Goal: Transaction & Acquisition: Purchase product/service

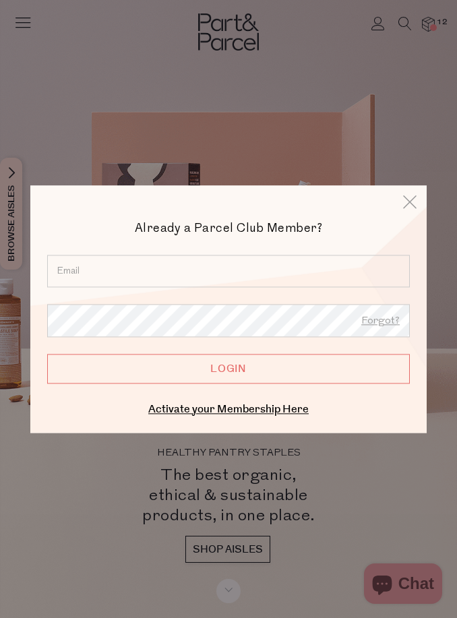
click at [308, 264] on input "email" at bounding box center [228, 271] width 362 height 32
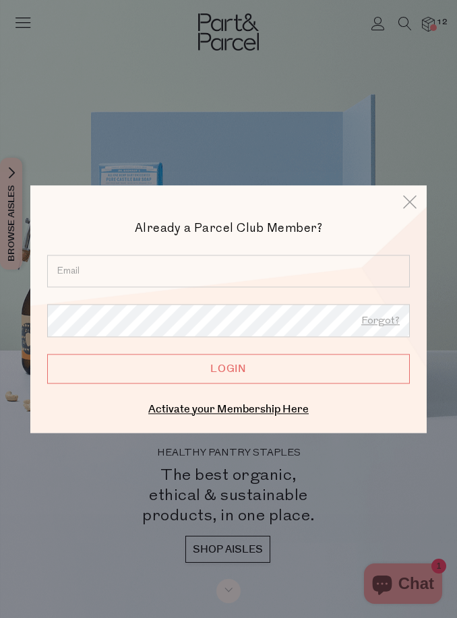
type input "sue.bolton0@gmail.com"
click at [228, 368] on input "Login" at bounding box center [228, 369] width 362 height 30
click at [302, 374] on input "Login" at bounding box center [228, 369] width 362 height 30
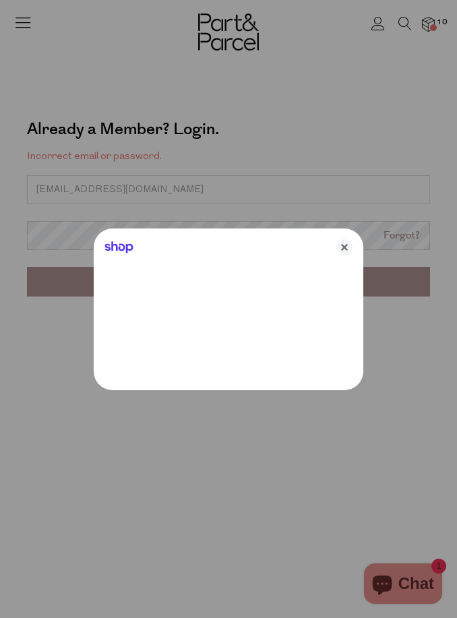
type input "[EMAIL_ADDRESS][DOMAIN_NAME]"
click at [149, 239] on div "Shop" at bounding box center [228, 244] width 269 height 32
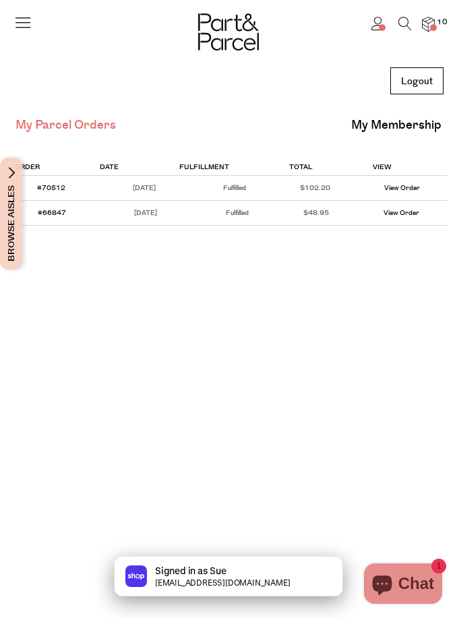
click at [398, 19] on icon at bounding box center [404, 23] width 13 height 13
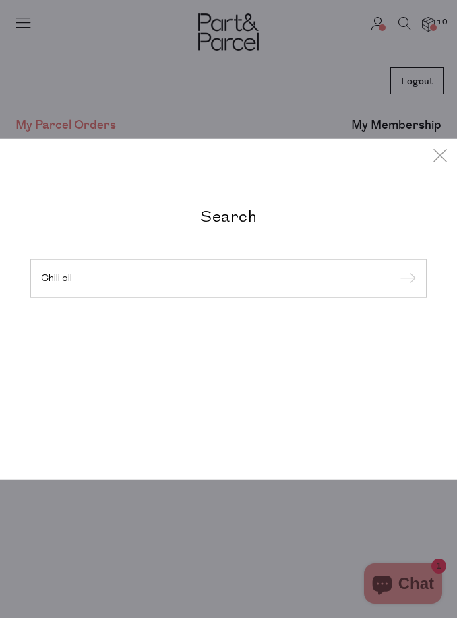
type input "Chili oil"
click at [405, 279] on input "submit" at bounding box center [405, 279] width 20 height 20
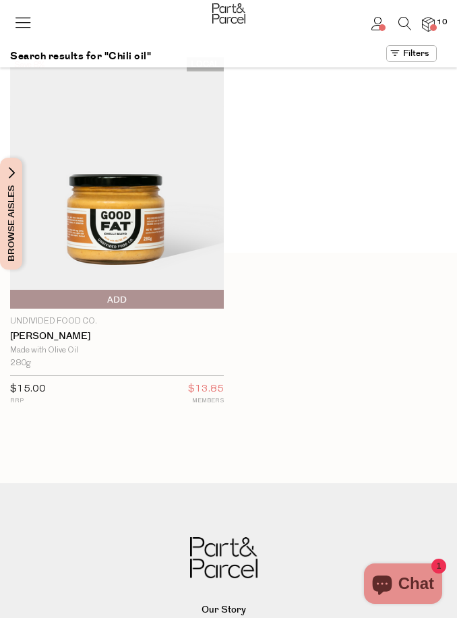
click at [405, 19] on icon at bounding box center [404, 23] width 13 height 13
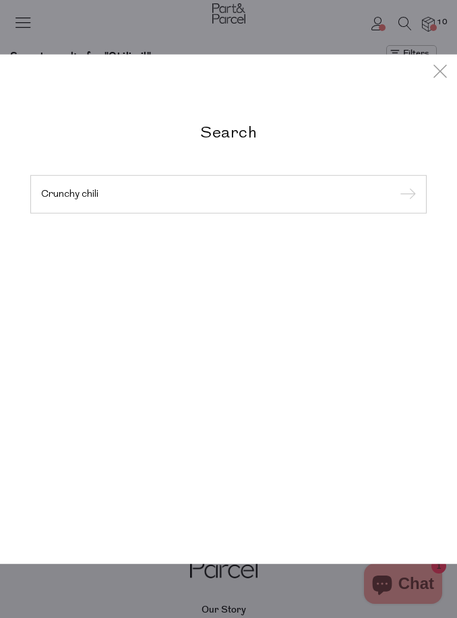
type input "Crunchy chili"
click at [405, 195] on input "submit" at bounding box center [405, 195] width 20 height 20
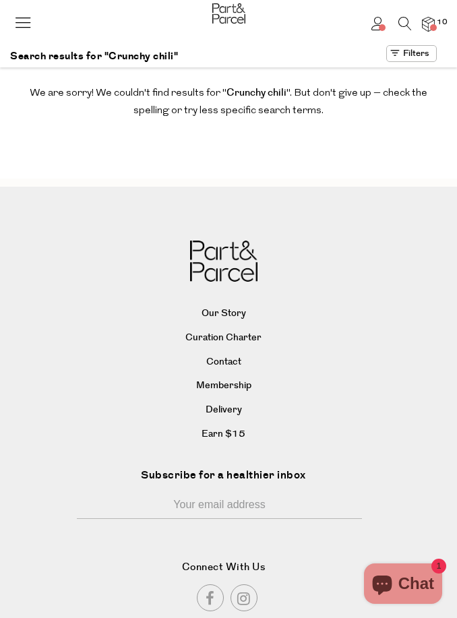
click at [401, 22] on icon at bounding box center [404, 23] width 13 height 13
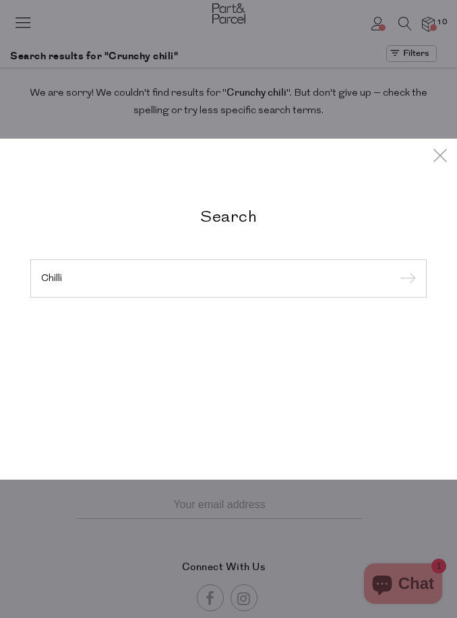
type input "Chilli"
click at [405, 279] on input "submit" at bounding box center [405, 279] width 20 height 20
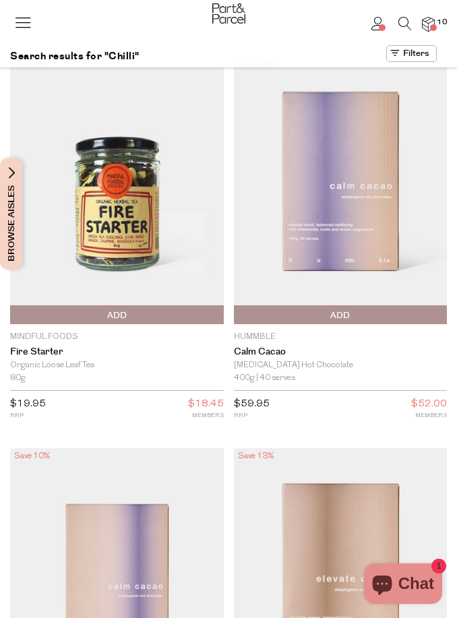
type input "3"
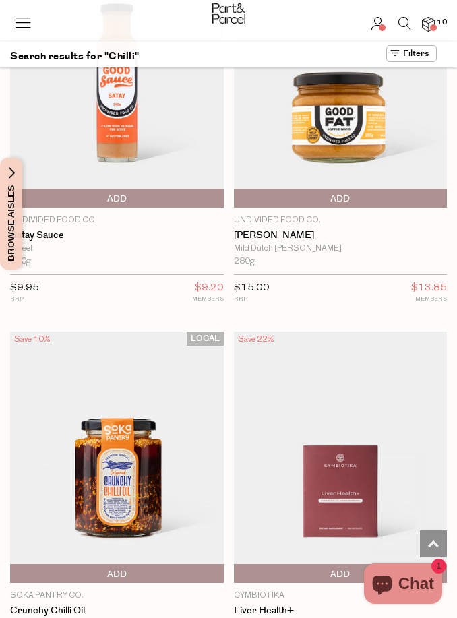
scroll to position [2088, 0]
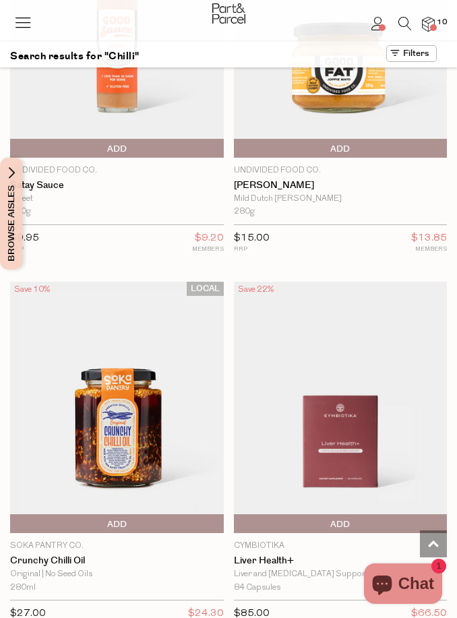
click at [70, 539] on p "Soka Pantry Co." at bounding box center [116, 545] width 213 height 12
click at [178, 333] on img at bounding box center [116, 407] width 213 height 252
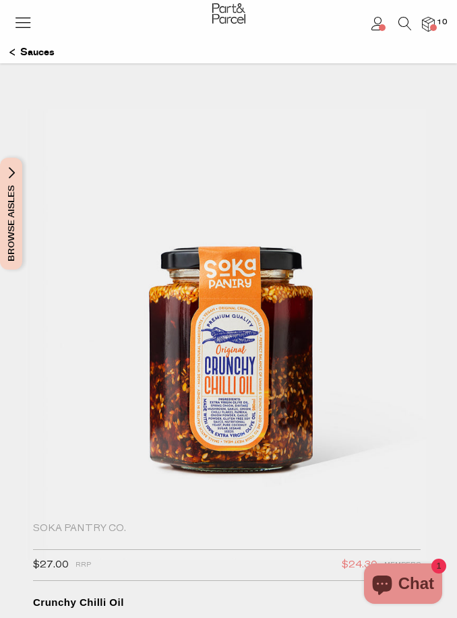
click at [403, 20] on icon at bounding box center [404, 23] width 13 height 13
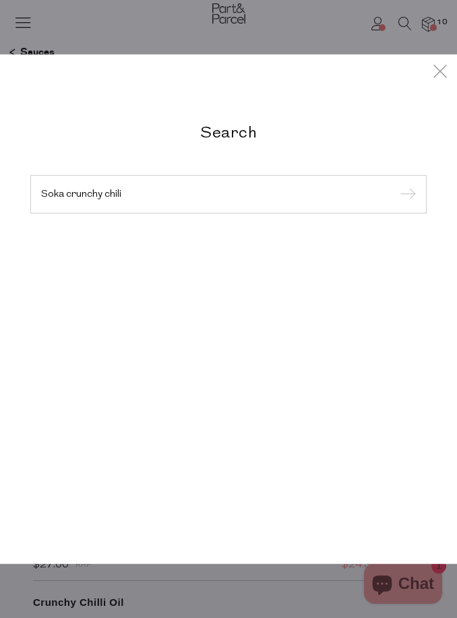
type input "Soka crunchy chili"
click at [405, 195] on input "submit" at bounding box center [405, 195] width 20 height 20
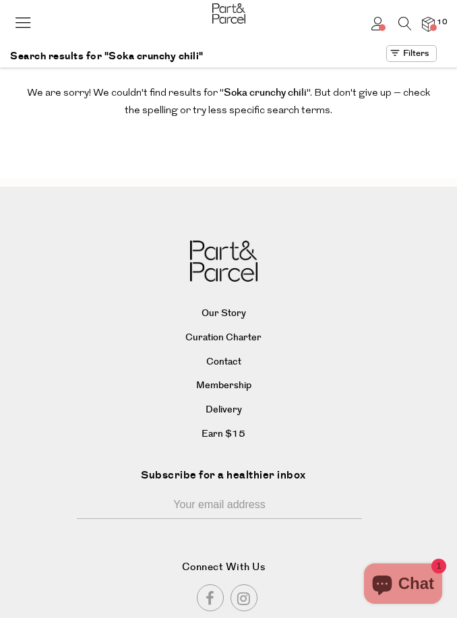
click at [404, 19] on icon at bounding box center [404, 23] width 13 height 13
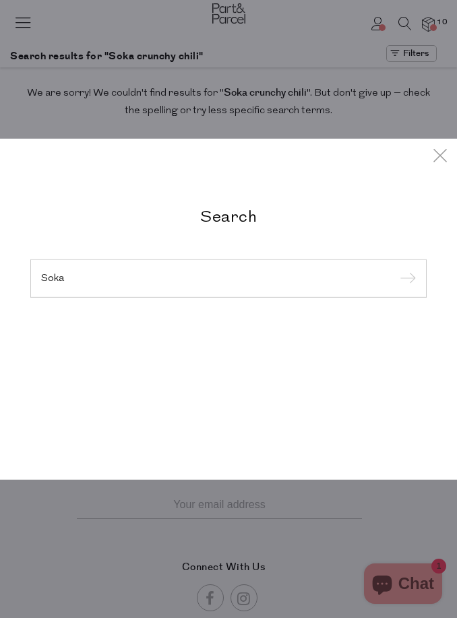
type input "Soka"
click at [405, 279] on input "submit" at bounding box center [405, 279] width 20 height 20
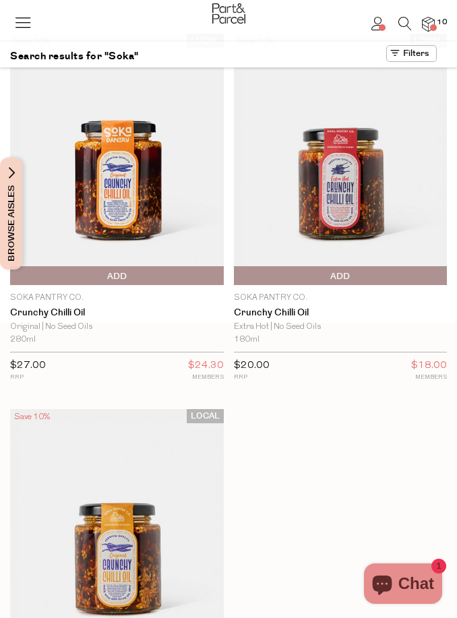
scroll to position [23, 0]
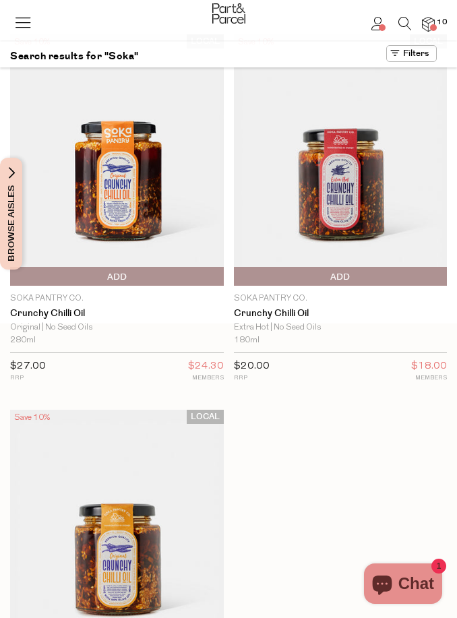
click at [127, 267] on img at bounding box center [116, 160] width 213 height 252
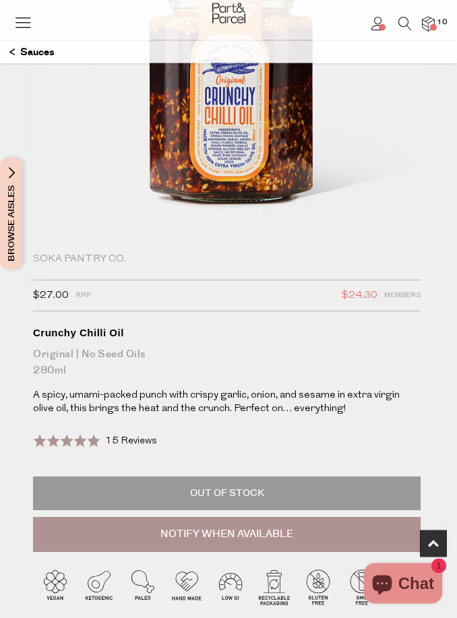
scroll to position [303, 0]
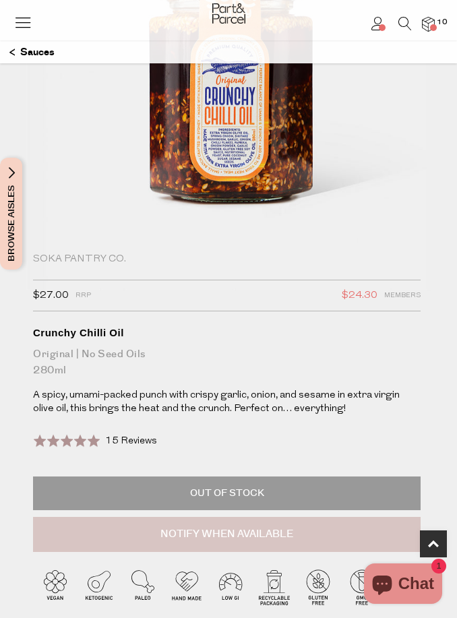
click at [259, 526] on button "Notify When Available" at bounding box center [226, 533] width 387 height 35
type input "Notify when available"
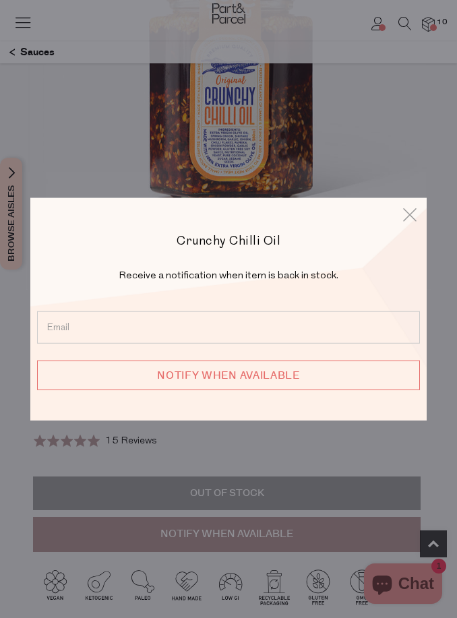
click at [271, 342] on input "email" at bounding box center [228, 327] width 382 height 32
type input "sue.bolton0@gmail.com"
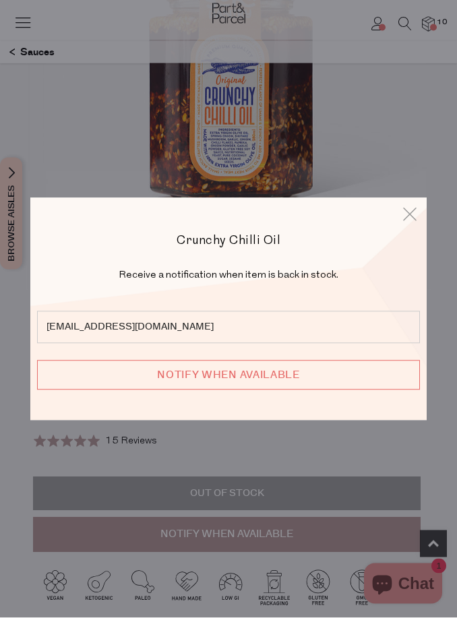
click at [292, 390] on input "Notify when available" at bounding box center [228, 375] width 382 height 30
type input "We will be in touch"
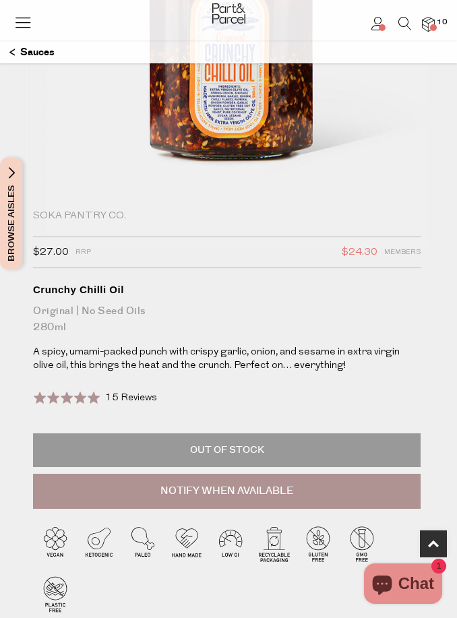
scroll to position [347, 0]
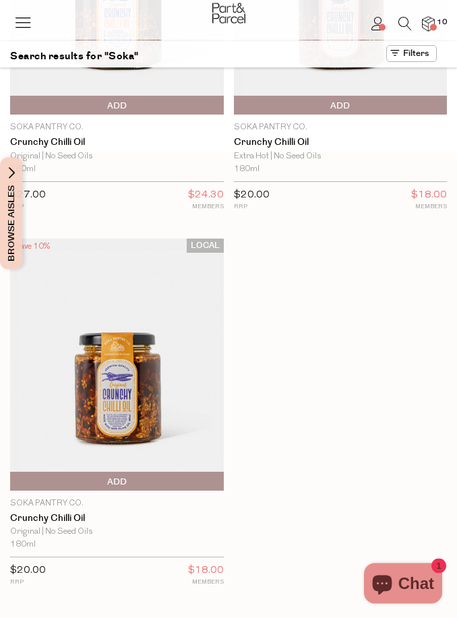
scroll to position [194, 0]
click at [13, 479] on span "Add To Parcel" at bounding box center [13, 481] width 0 height 20
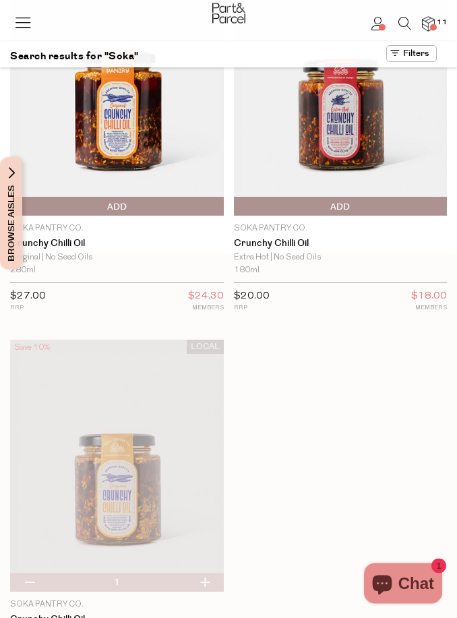
scroll to position [93, 0]
click at [355, 201] on span "Add To Parcel" at bounding box center [340, 207] width 207 height 20
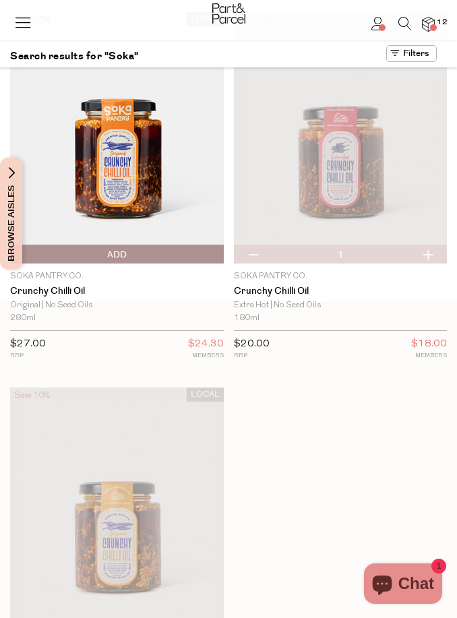
scroll to position [0, 0]
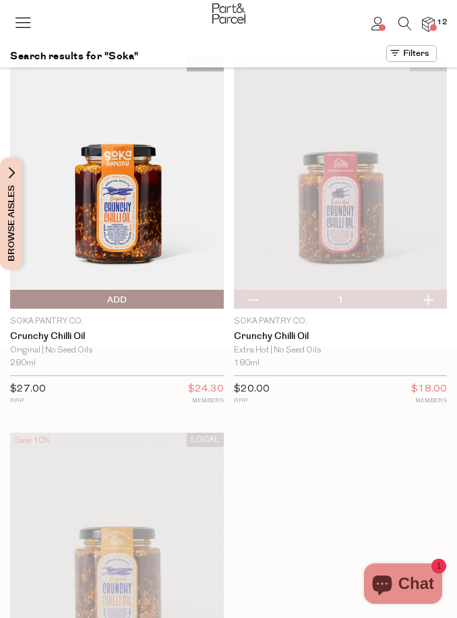
click at [25, 16] on icon at bounding box center [22, 22] width 19 height 19
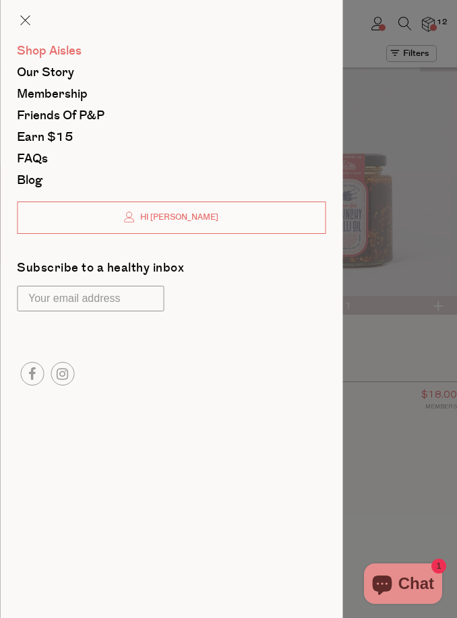
click at [60, 49] on span "Shop Aisles" at bounding box center [49, 51] width 65 height 18
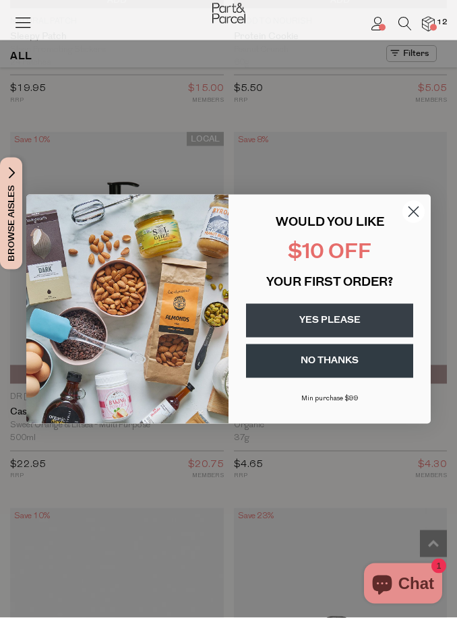
scroll to position [3688, 0]
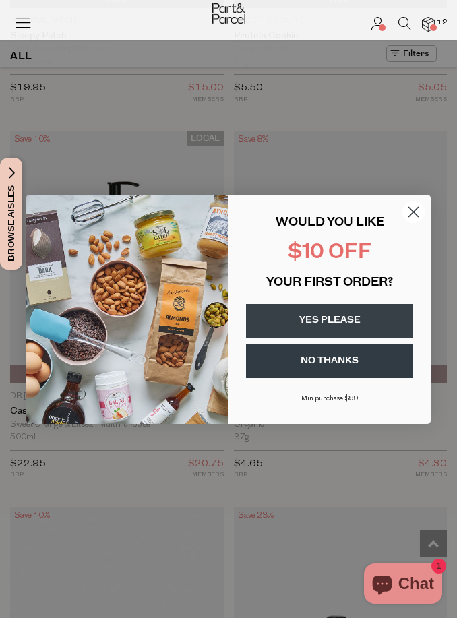
click at [348, 337] on button "YES PLEASE" at bounding box center [329, 321] width 167 height 34
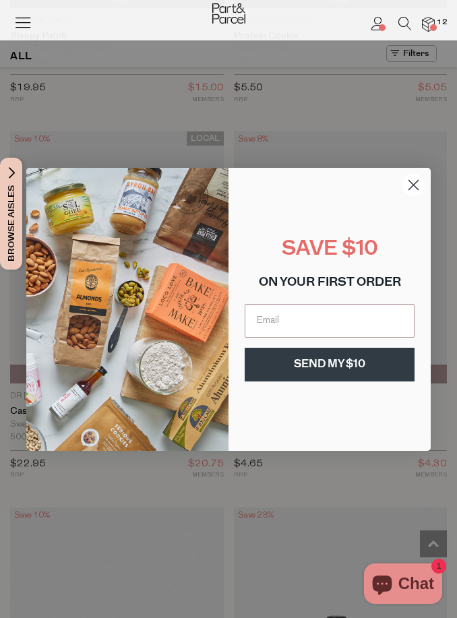
scroll to position [3688, 0]
click at [413, 195] on circle "Close dialog" at bounding box center [413, 184] width 22 height 22
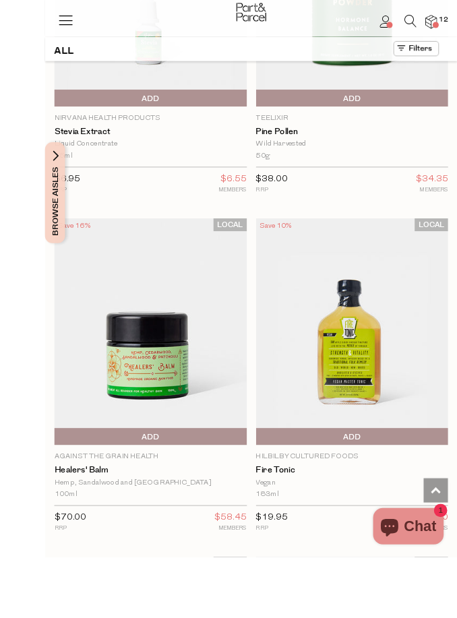
scroll to position [7056, 0]
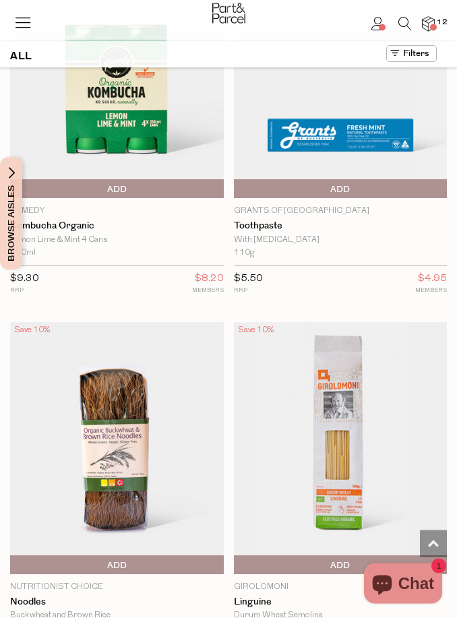
scroll to position [15931, 0]
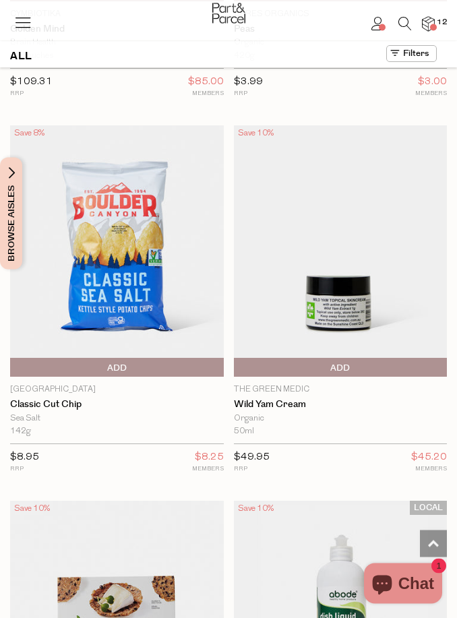
scroll to position [20247, 0]
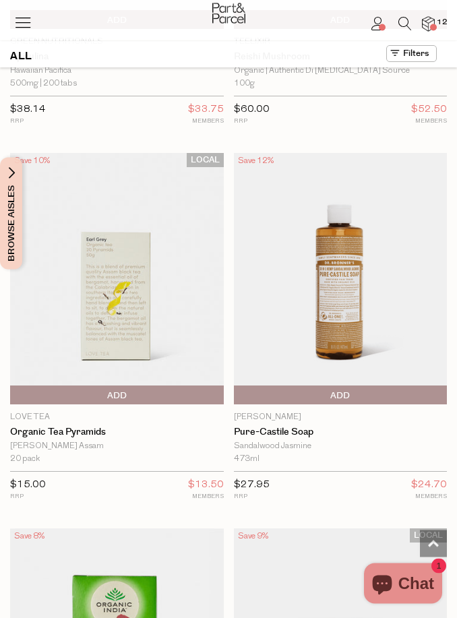
scroll to position [28475, 0]
click at [26, 26] on icon at bounding box center [22, 22] width 19 height 19
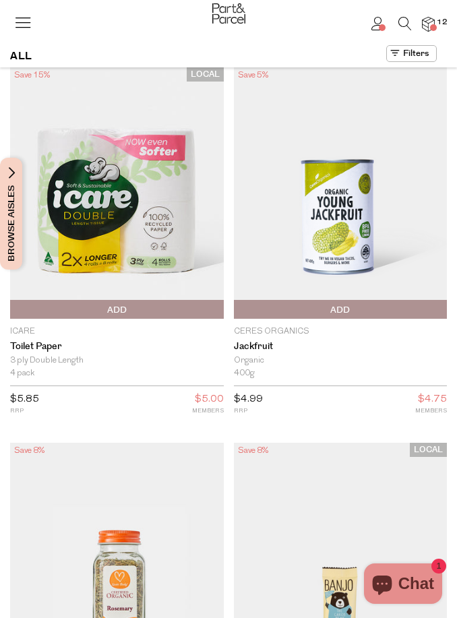
click at [26, 50] on div "Hi [PERSON_NAME] 12" at bounding box center [228, 28] width 436 height 57
click at [13, 55] on div "Hi [PERSON_NAME] 12" at bounding box center [228, 28] width 436 height 57
click at [427, 52] on ul "Hi [PERSON_NAME] 12" at bounding box center [397, 28] width 74 height 57
click at [418, 61] on button at bounding box center [411, 53] width 51 height 17
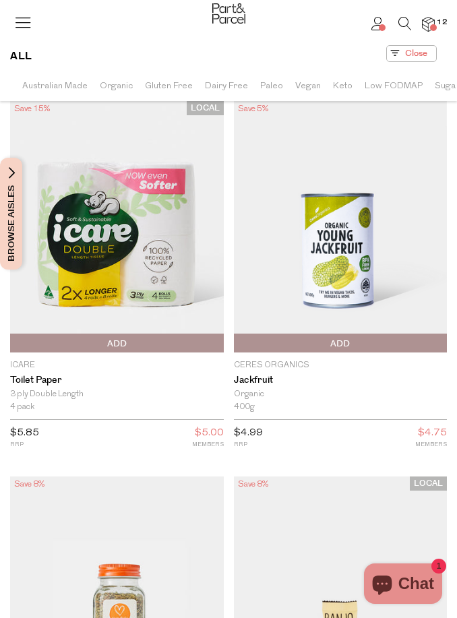
click at [158, 83] on span "Gluten Free" at bounding box center [169, 86] width 48 height 24
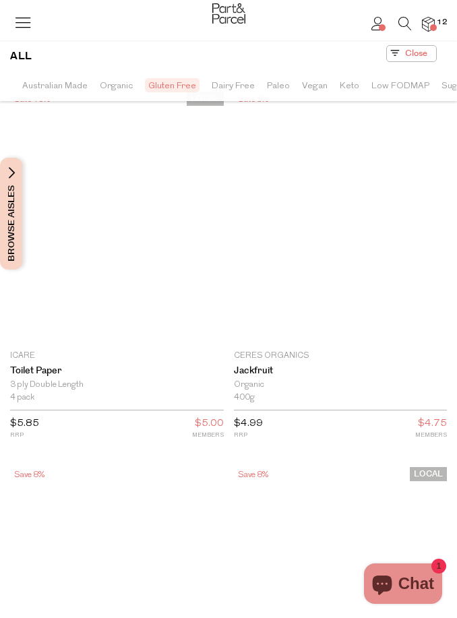
scroll to position [34, 0]
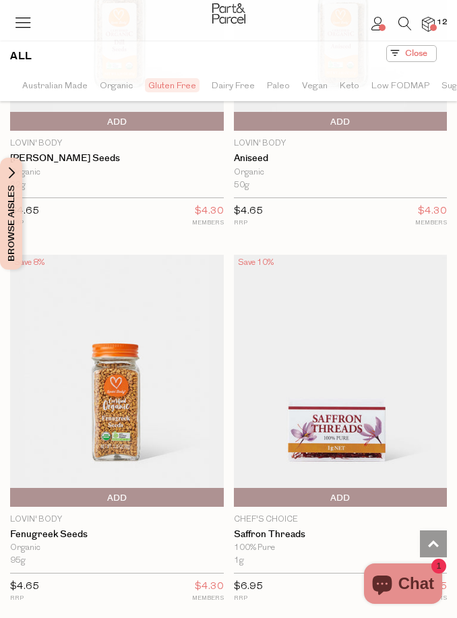
scroll to position [10438, 0]
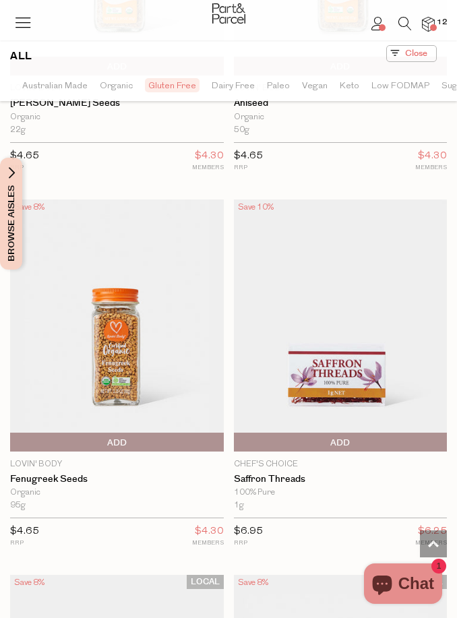
click at [407, 20] on icon at bounding box center [404, 23] width 13 height 13
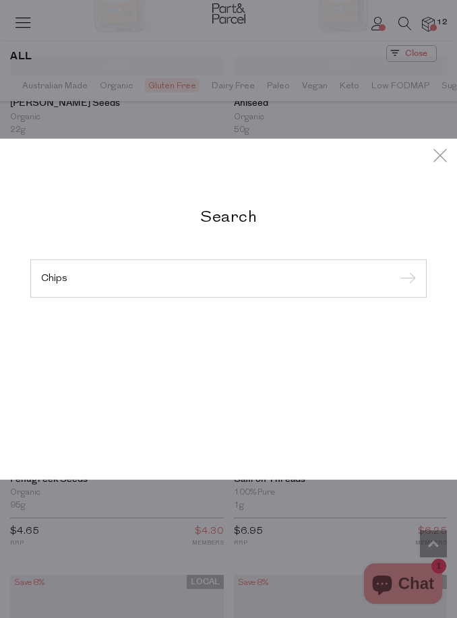
type input "Chips"
click at [405, 289] on input "submit" at bounding box center [405, 279] width 20 height 20
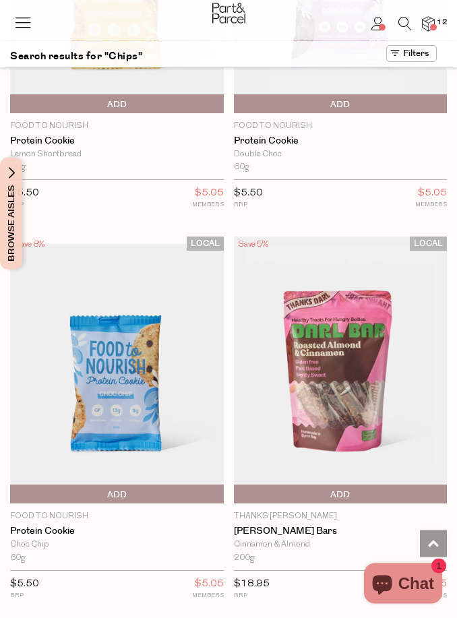
scroll to position [8902, 0]
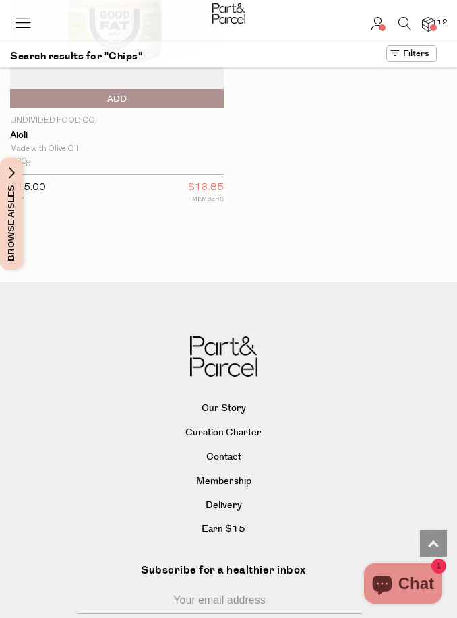
scroll to position [17974, 0]
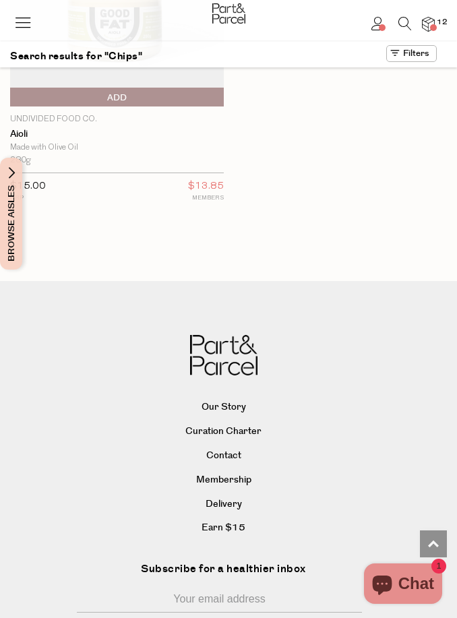
click at [409, 19] on icon at bounding box center [404, 23] width 13 height 13
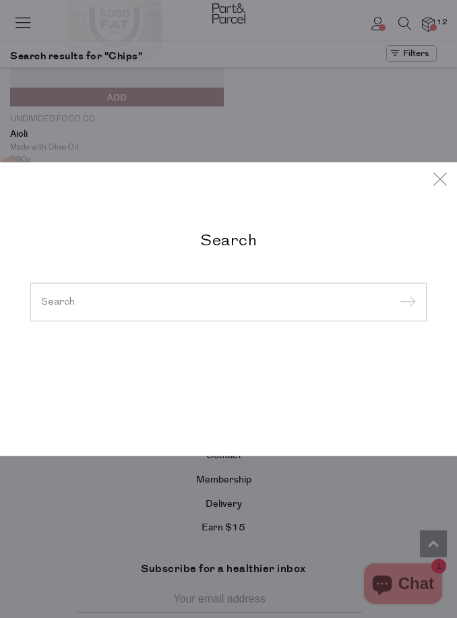
scroll to position [17974, 0]
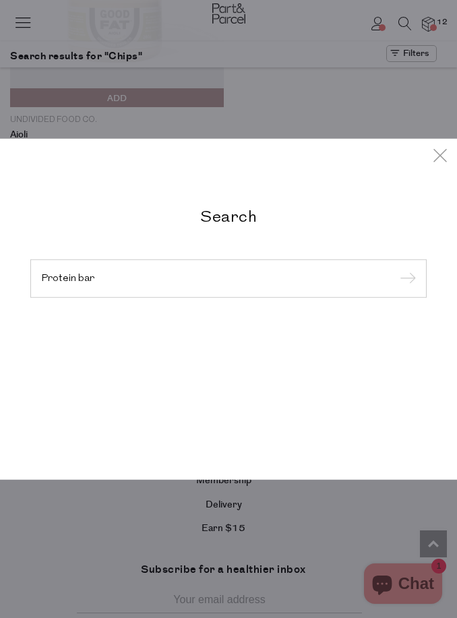
type input "Protein bar"
click at [405, 289] on input "submit" at bounding box center [405, 279] width 20 height 20
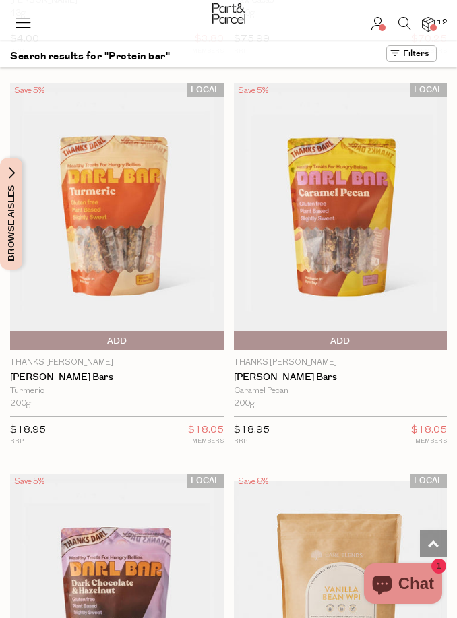
scroll to position [8274, 0]
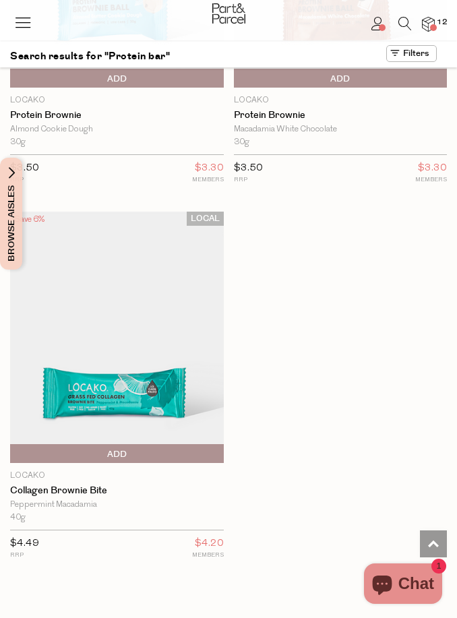
scroll to position [10050, 0]
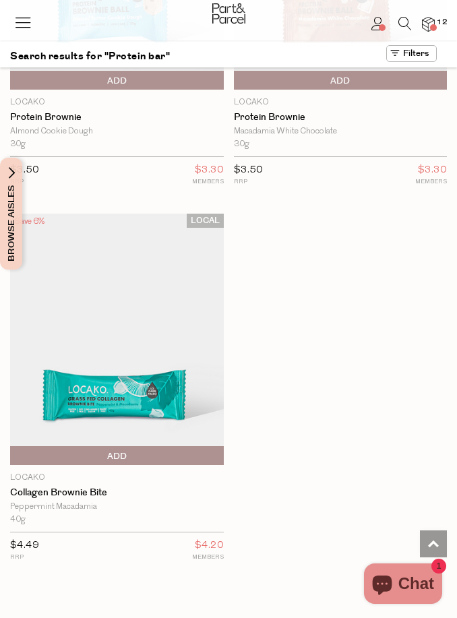
click at [409, 20] on icon at bounding box center [404, 23] width 13 height 13
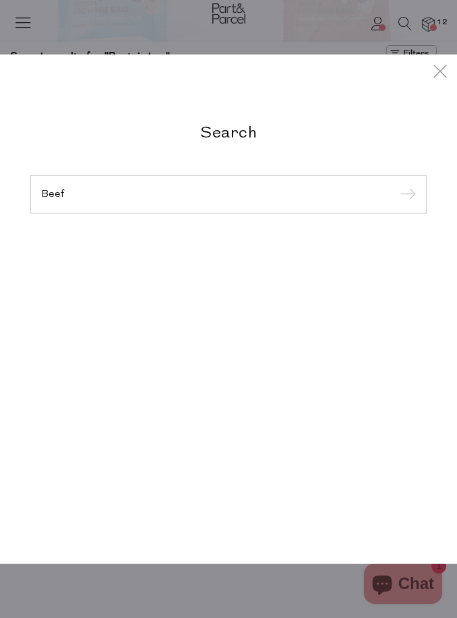
type input "Beef"
click at [405, 195] on input "submit" at bounding box center [405, 195] width 20 height 20
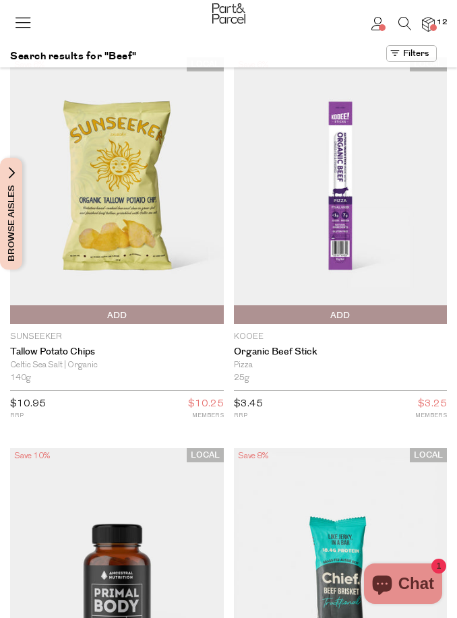
type input "3"
type input "2"
click at [352, 313] on span "Add To Parcel" at bounding box center [340, 315] width 207 height 20
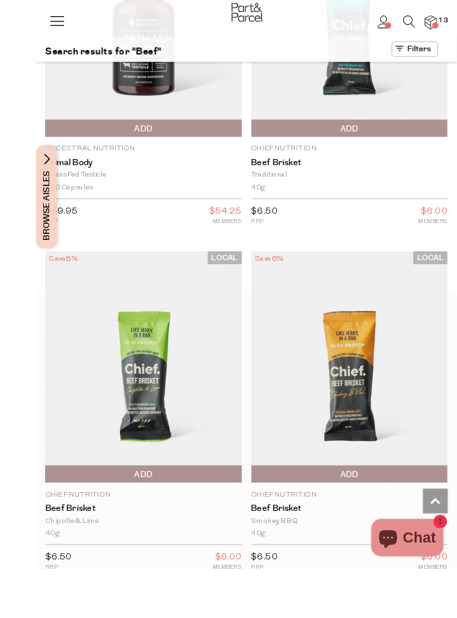
scroll to position [618, 0]
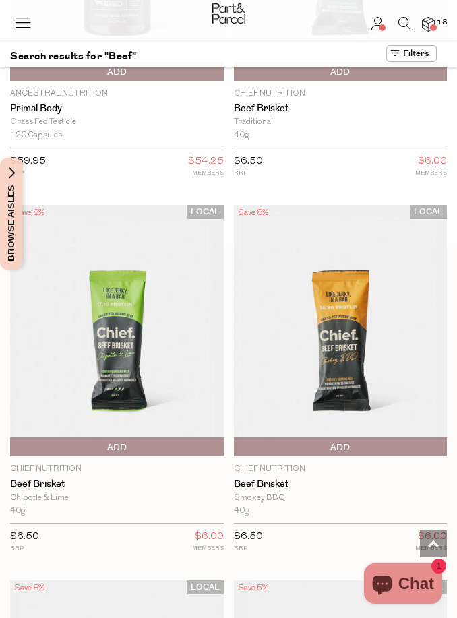
click at [351, 445] on span "Add To Parcel" at bounding box center [340, 447] width 207 height 20
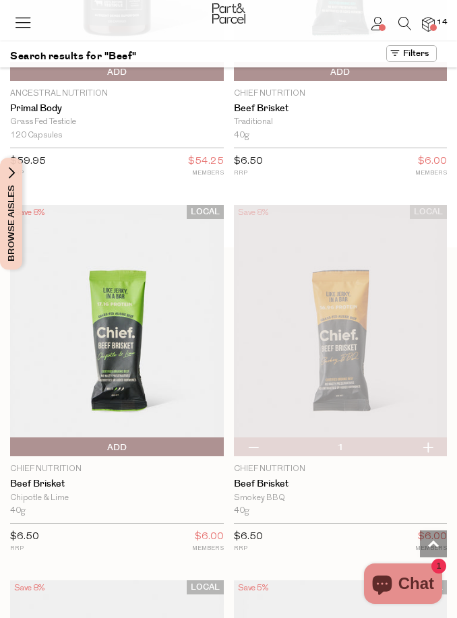
click at [432, 442] on button "button" at bounding box center [427, 446] width 38 height 19
type input "2"
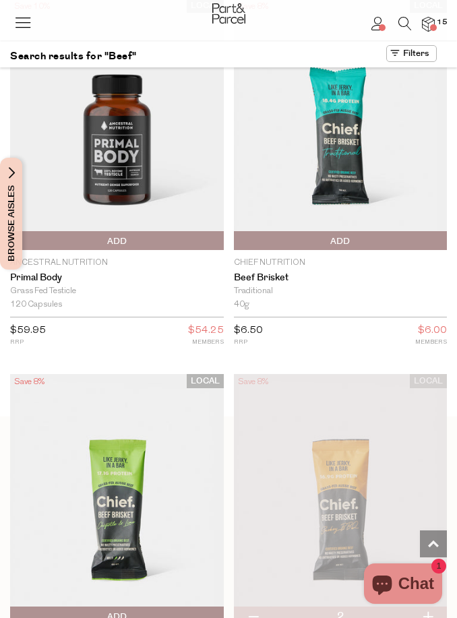
scroll to position [447, 0]
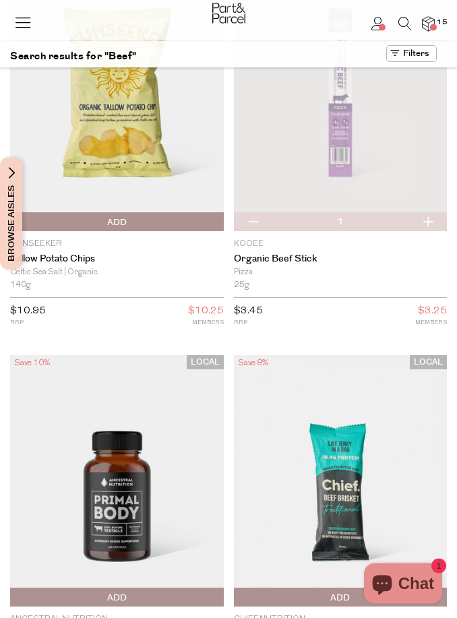
click at [426, 219] on button "button" at bounding box center [427, 222] width 38 height 19
type input "2"
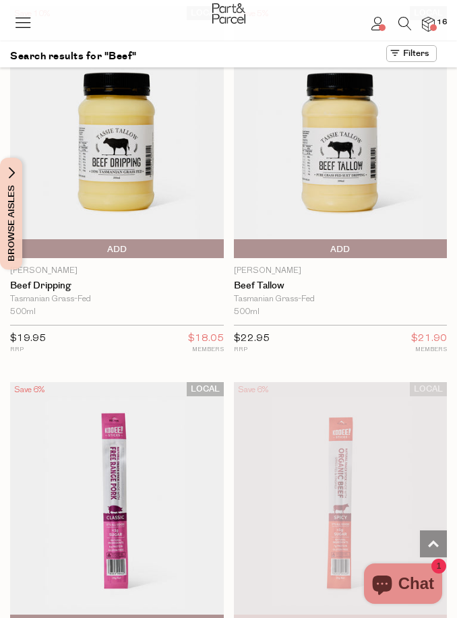
scroll to position [3420, 0]
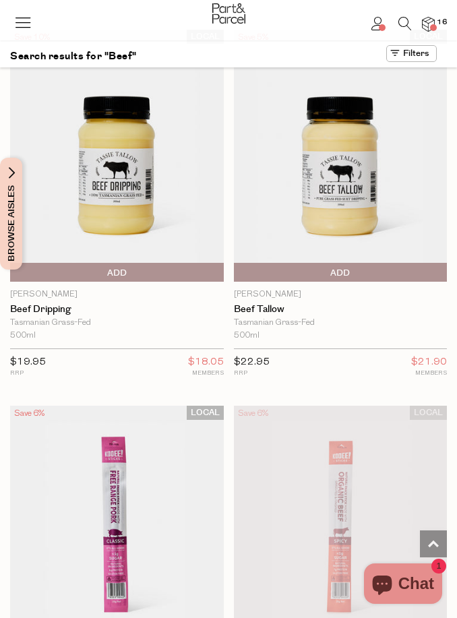
click at [428, 23] on img at bounding box center [428, 24] width 13 height 14
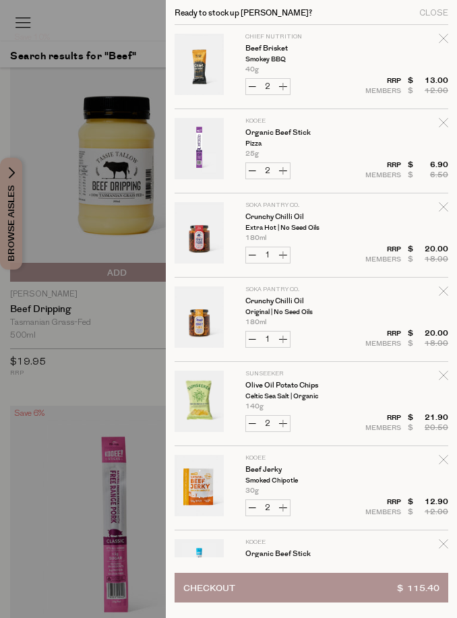
click at [440, 375] on icon "Remove Olive Oil Potato Chips" at bounding box center [442, 374] width 9 height 9
type input "Add Membership"
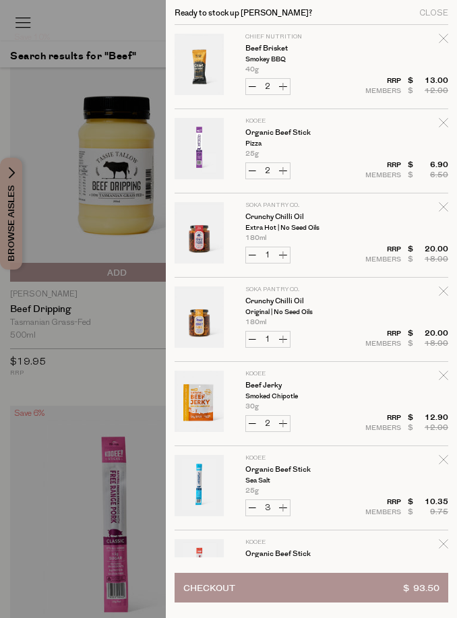
click at [251, 510] on button "Decrease Organic Beef Stick" at bounding box center [252, 507] width 13 height 15
type input "2"
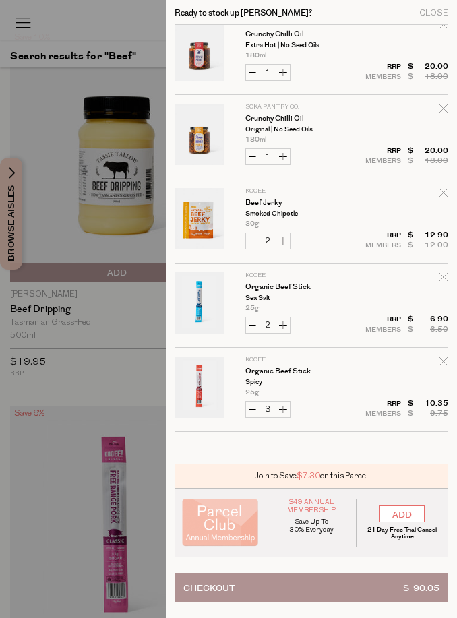
scroll to position [182, 0]
click at [253, 409] on button "Decrease Organic Beef Stick" at bounding box center [252, 408] width 13 height 15
type input "2"
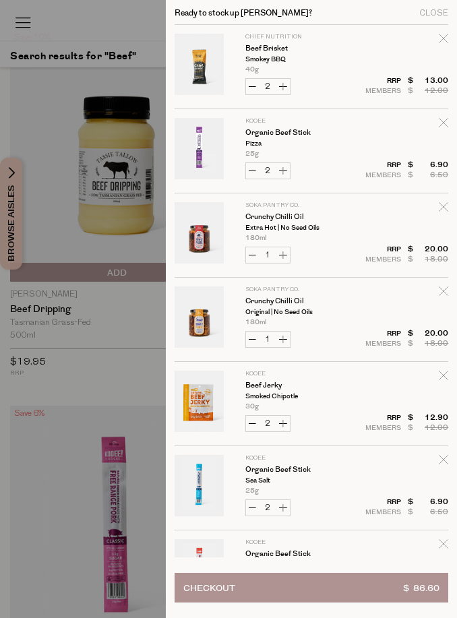
scroll to position [0, 0]
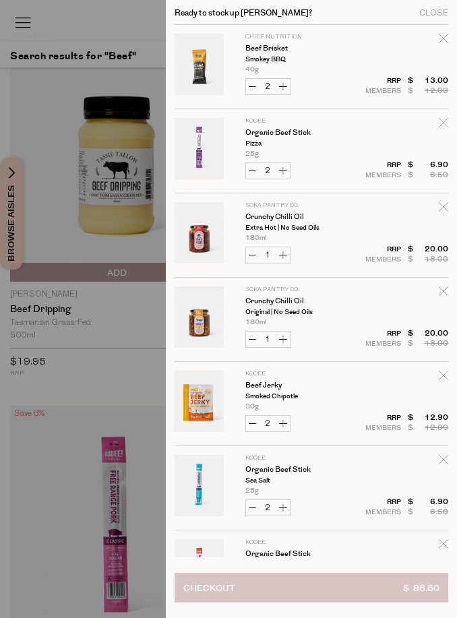
click at [422, 587] on span "$ 86.60" at bounding box center [421, 587] width 36 height 28
